Goal: Task Accomplishment & Management: Manage account settings

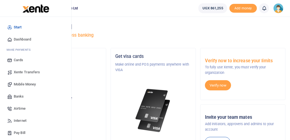
click at [68, 125] on div "Start Dashboard M ake Payments Cards Xente Transfers Mobile Money Banks Airtime…" at bounding box center [35, 107] width 71 height 180
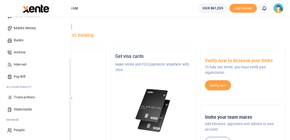
click at [69, 129] on div "Start Dashboard M ake Payments Cards Xente Transfers Mobile Money Banks Airtime…" at bounding box center [35, 51] width 71 height 180
click at [31, 96] on span "Transactions" at bounding box center [24, 97] width 21 height 6
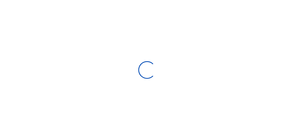
select select
type input "[DATE] - [DATE]"
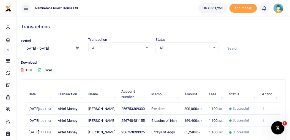
scroll to position [122, 0]
